Goal: Information Seeking & Learning: Learn about a topic

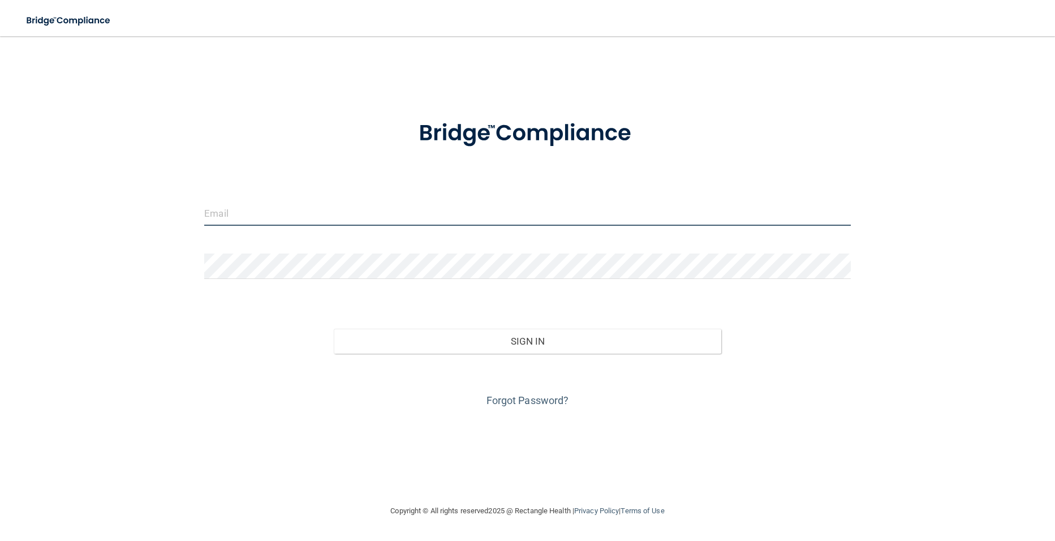
click at [243, 222] on input "email" at bounding box center [527, 212] width 646 height 25
type input "[EMAIL_ADDRESS][DOMAIN_NAME]"
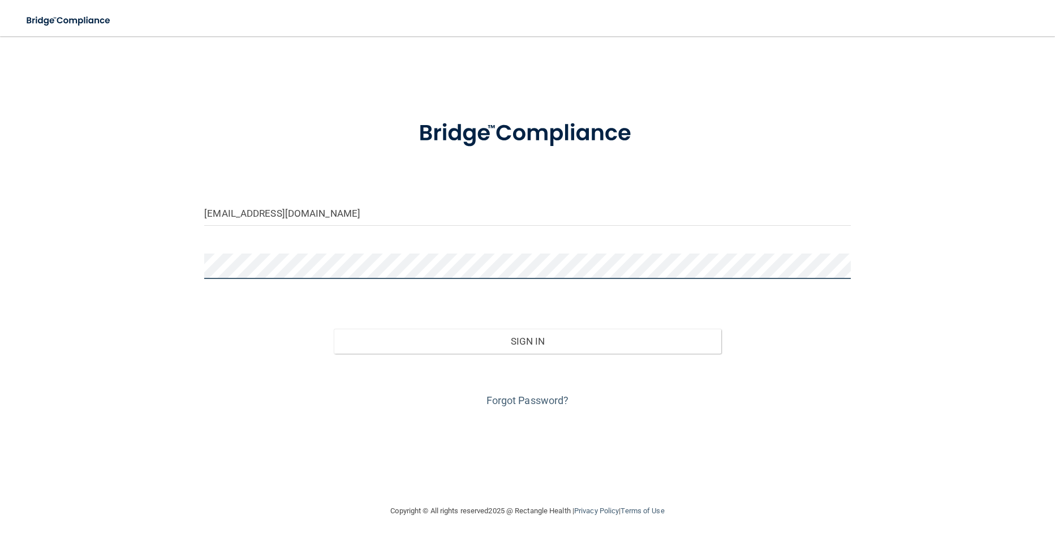
click at [334, 329] on button "Sign In" at bounding box center [528, 341] width 388 height 25
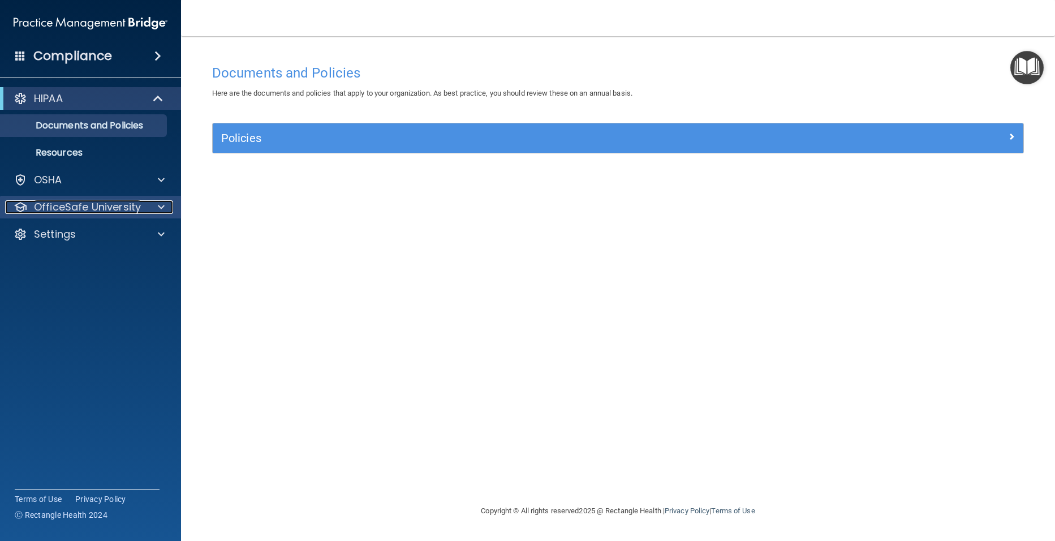
click at [143, 207] on div "OfficeSafe University" at bounding box center [75, 207] width 140 height 14
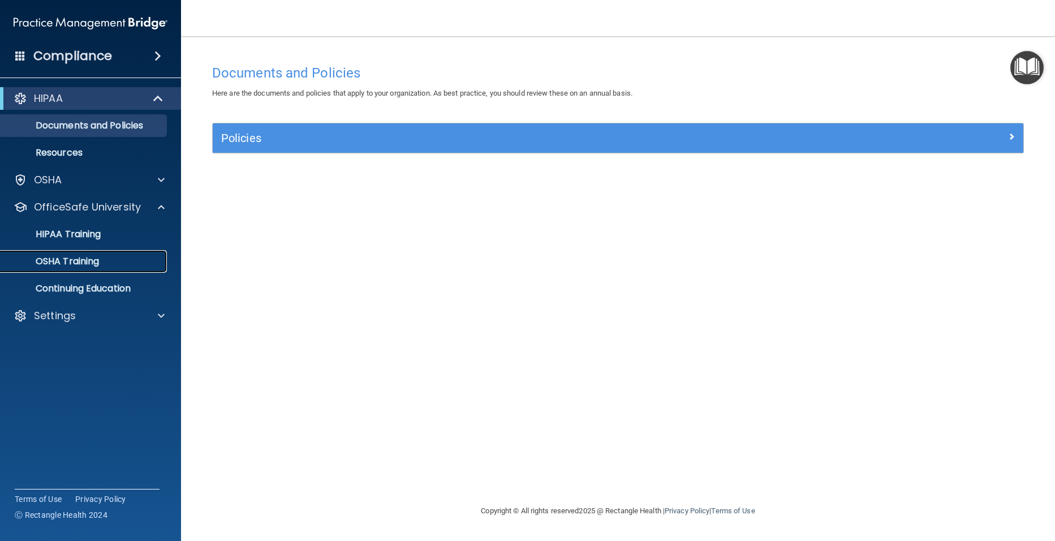
click at [109, 263] on div "OSHA Training" at bounding box center [84, 261] width 154 height 11
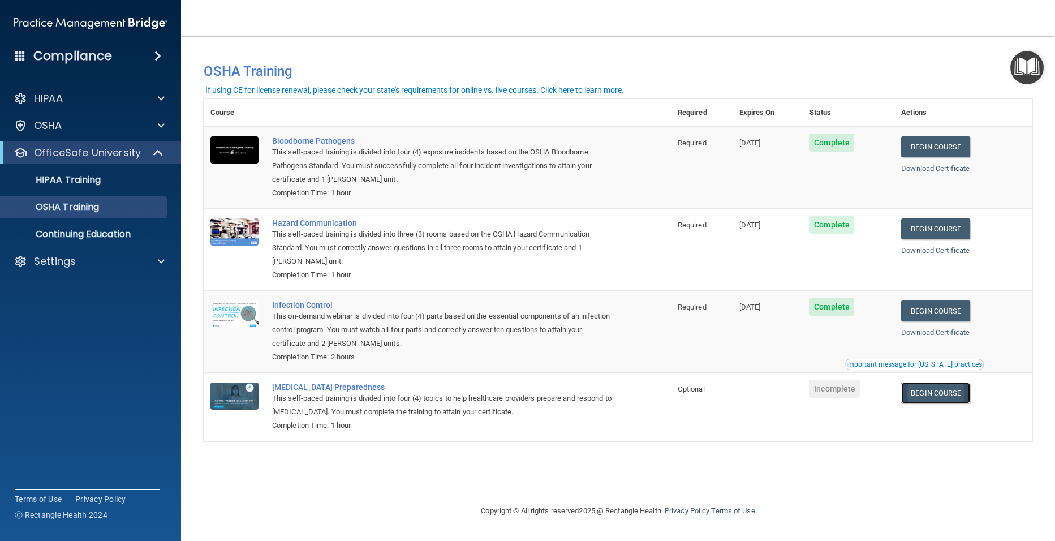
click at [960, 394] on link "Begin Course" at bounding box center [935, 392] width 69 height 21
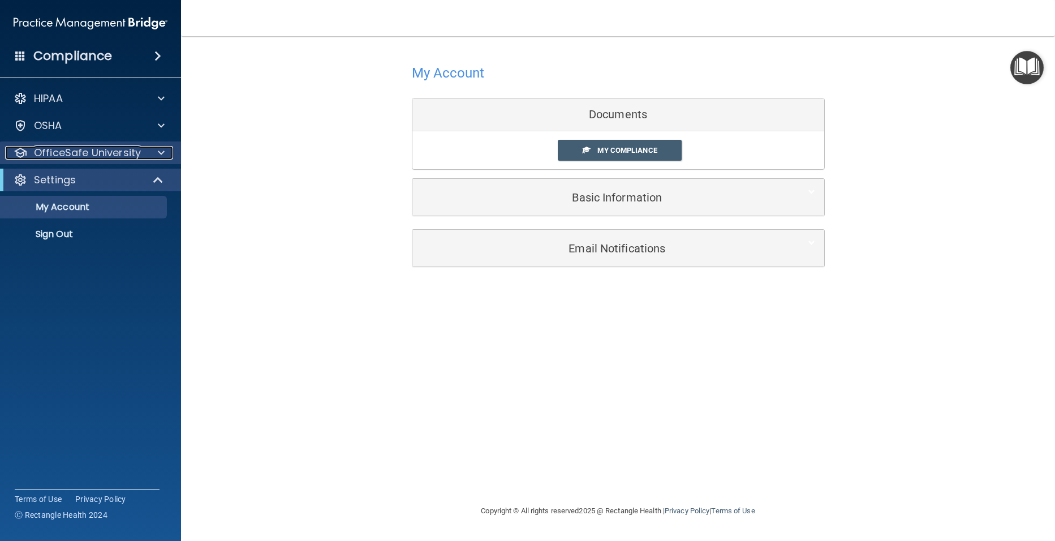
click at [96, 146] on p "OfficeSafe University" at bounding box center [87, 153] width 107 height 14
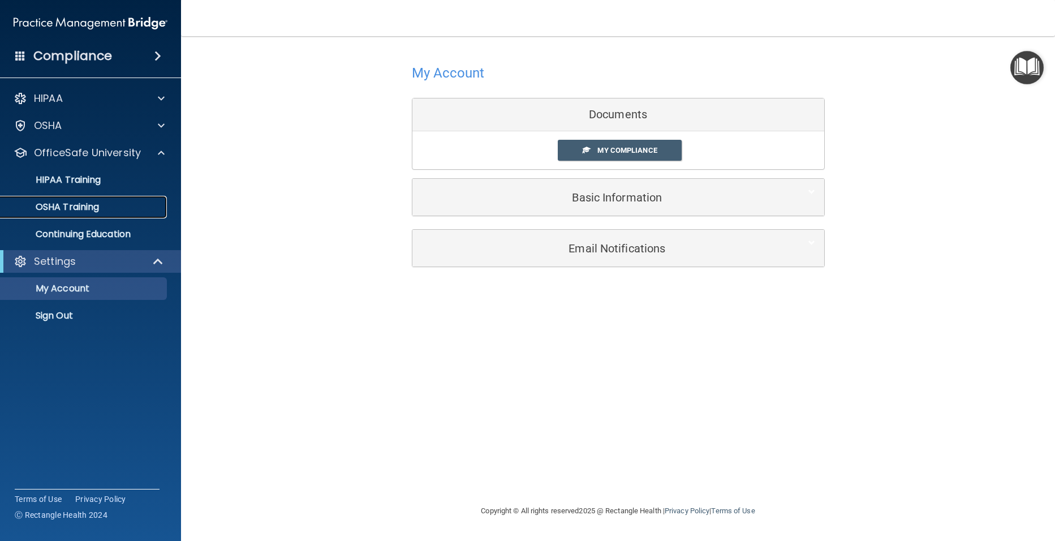
click at [68, 203] on p "OSHA Training" at bounding box center [53, 206] width 92 height 11
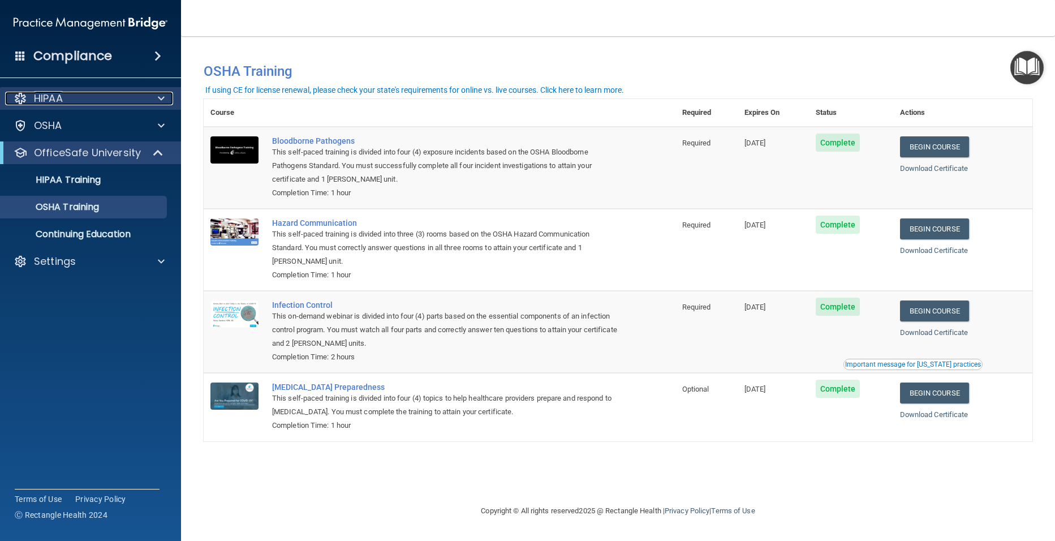
click at [81, 101] on div "HIPAA" at bounding box center [75, 99] width 140 height 14
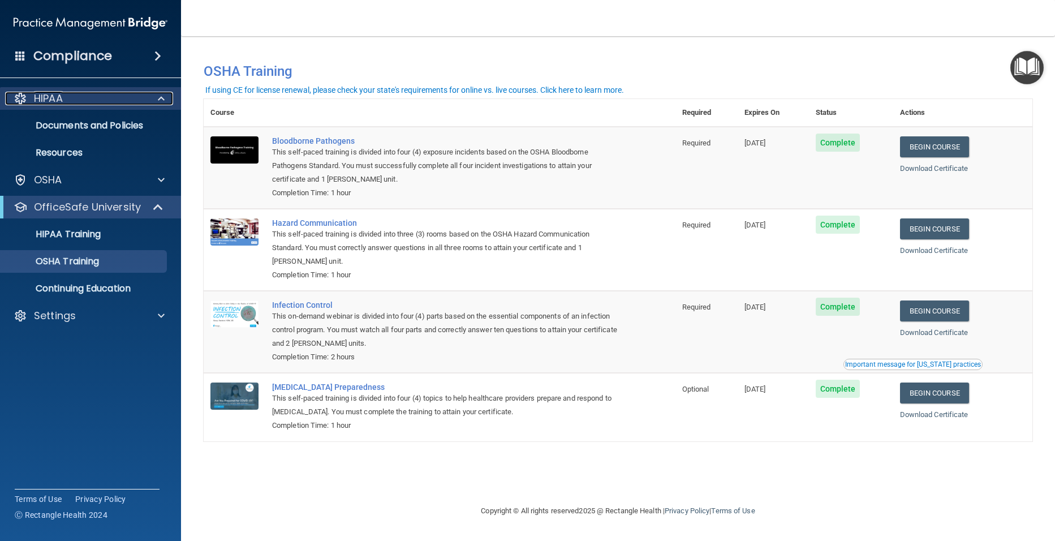
click at [95, 104] on div "HIPAA" at bounding box center [75, 99] width 140 height 14
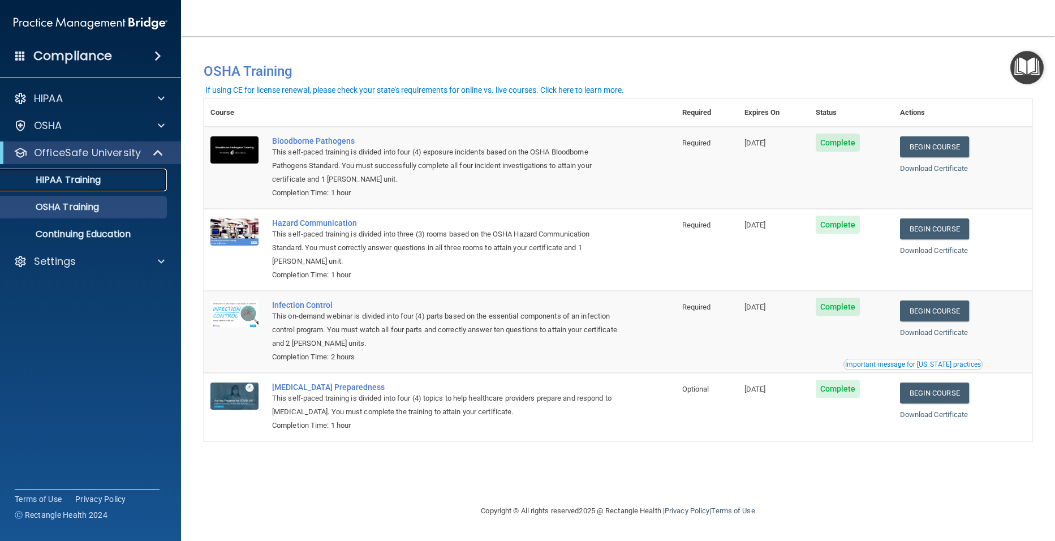
click at [77, 186] on p "HIPAA Training" at bounding box center [53, 179] width 93 height 11
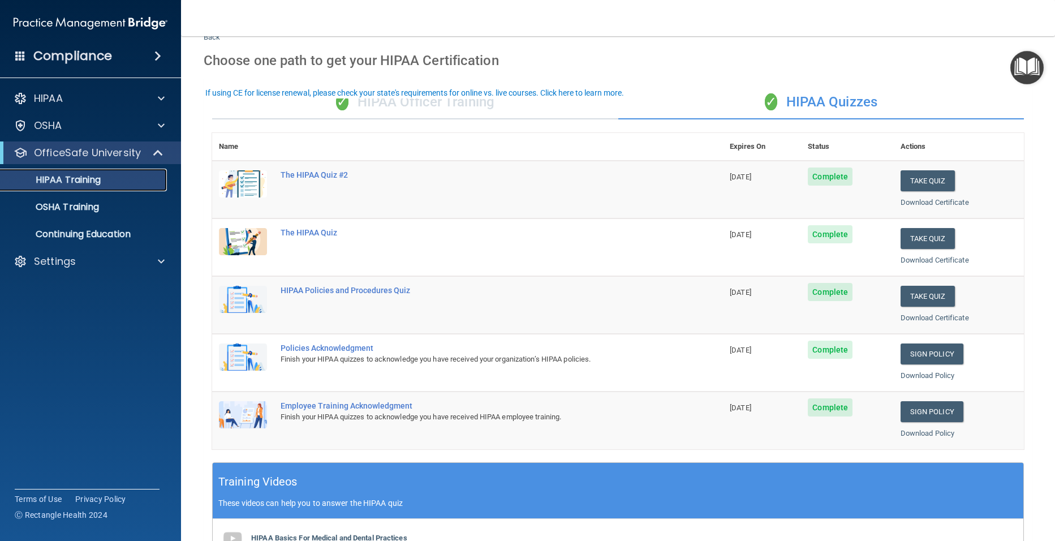
scroll to position [21, 0]
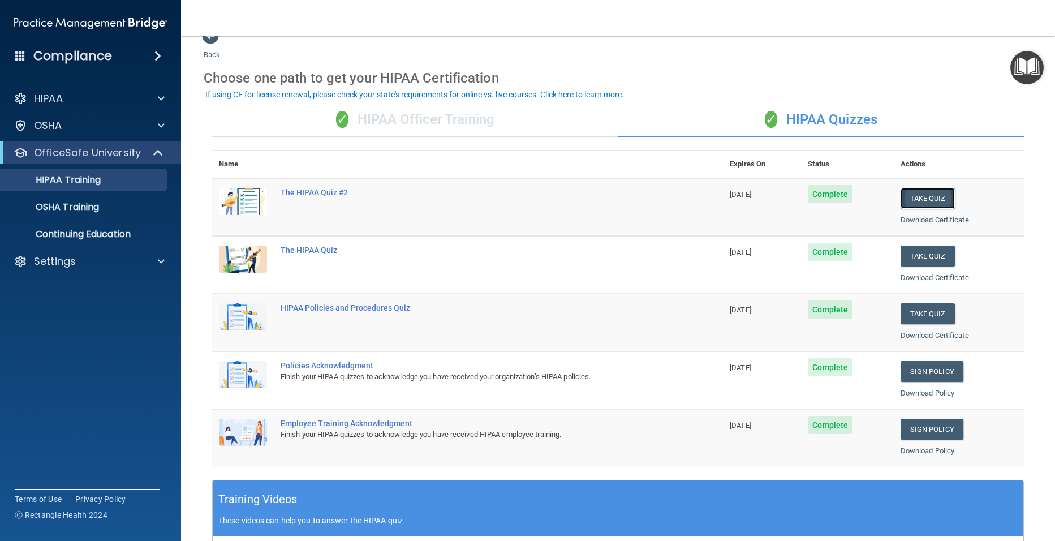
click at [914, 195] on button "Take Quiz" at bounding box center [928, 198] width 54 height 21
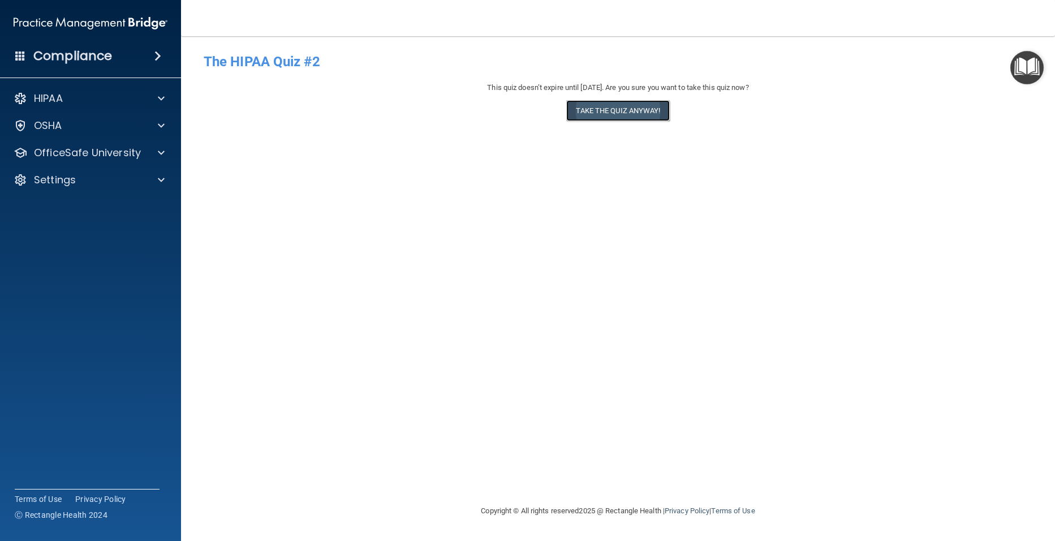
click at [617, 111] on button "Take the quiz anyway!" at bounding box center [617, 110] width 103 height 21
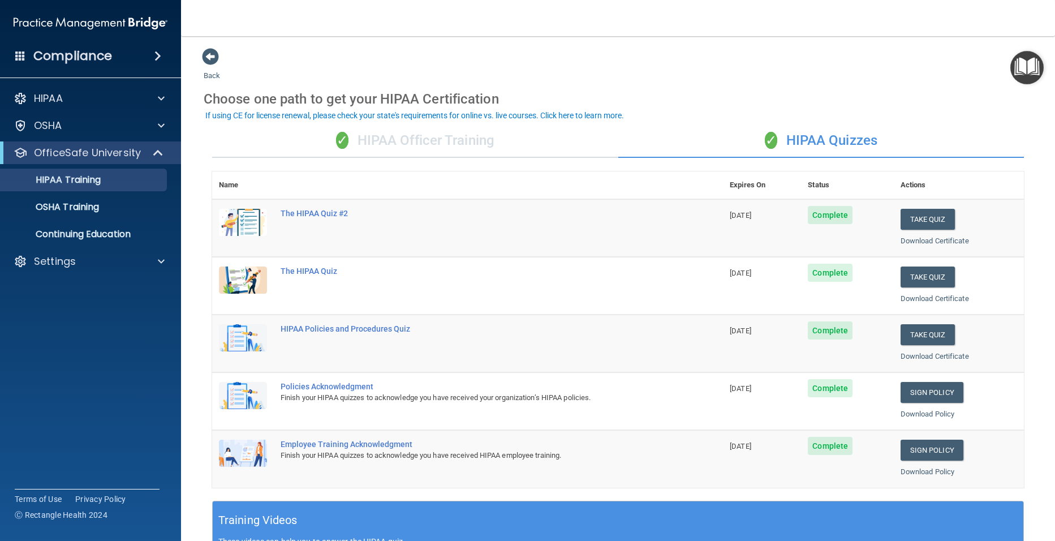
click at [487, 143] on div "✓ HIPAA Officer Training" at bounding box center [415, 141] width 406 height 34
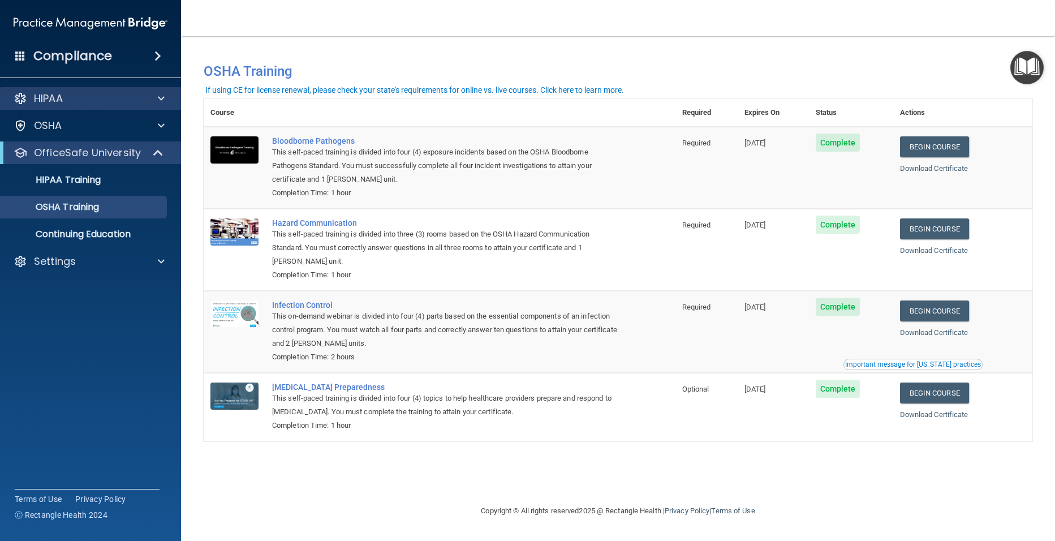
click at [71, 106] on div "HIPAA" at bounding box center [91, 98] width 182 height 23
click at [165, 101] on div at bounding box center [159, 99] width 28 height 14
